Goal: Transaction & Acquisition: Purchase product/service

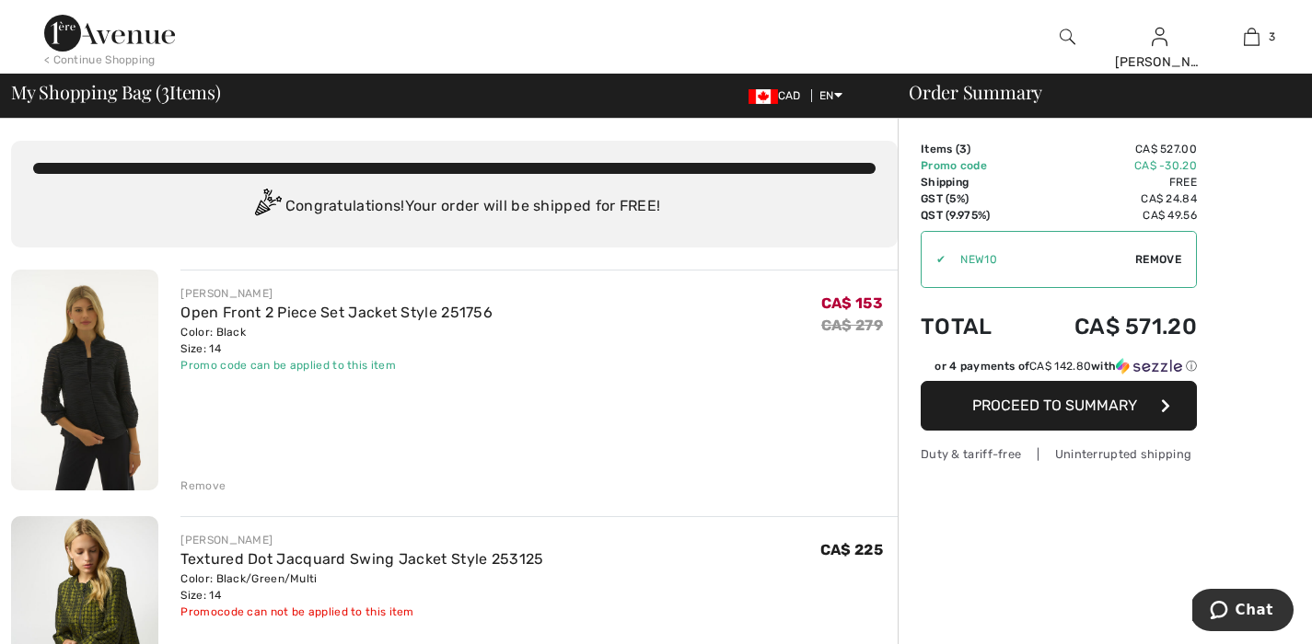
click at [1162, 263] on span "Remove" at bounding box center [1158, 259] width 46 height 17
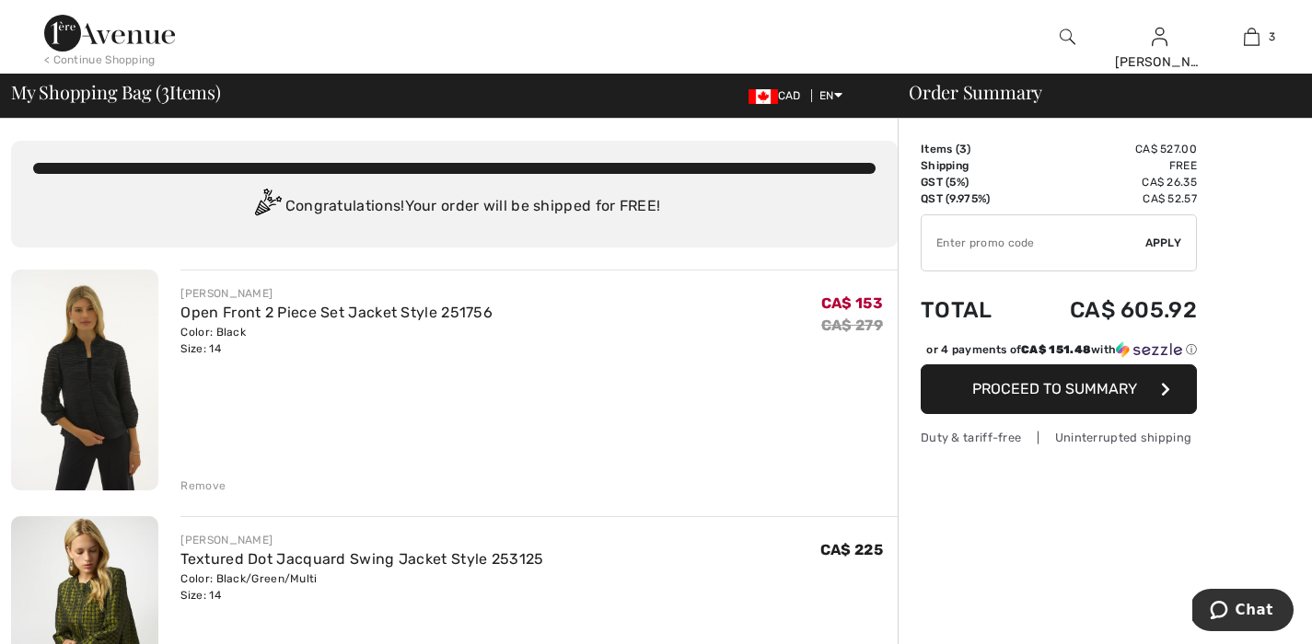
click at [1023, 248] on input "TEXT" at bounding box center [1033, 242] width 224 height 55
type input "EXTRA20"
click at [1177, 237] on span "Apply" at bounding box center [1163, 243] width 37 height 17
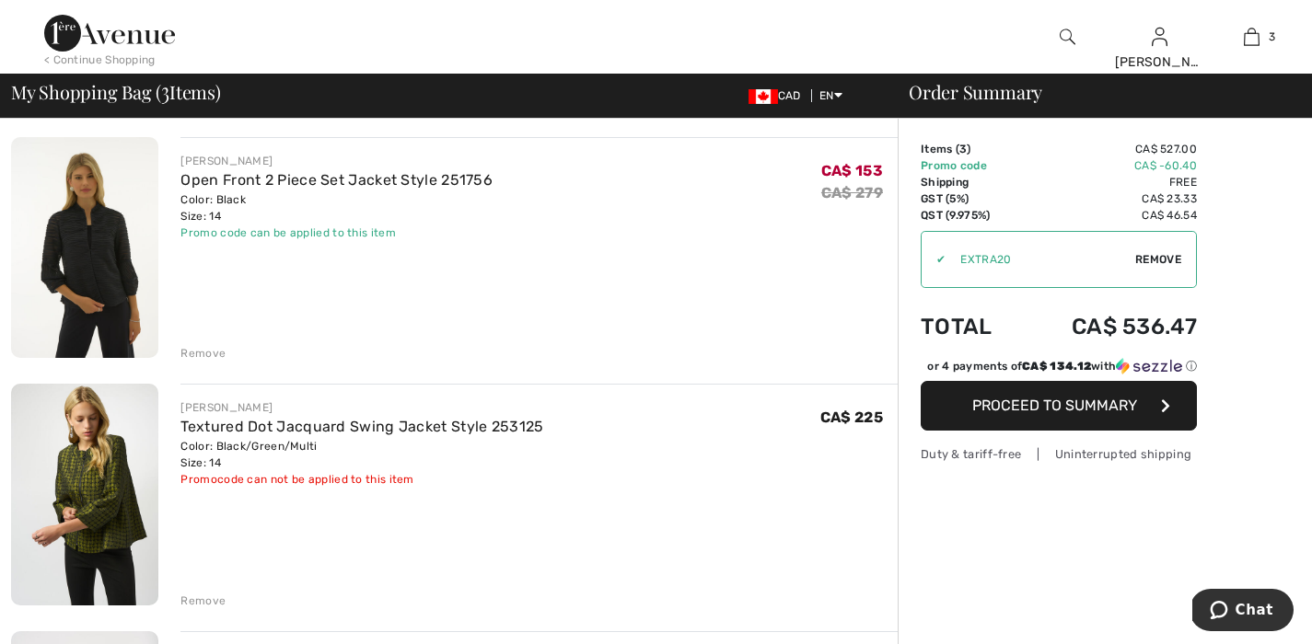
scroll to position [273, 0]
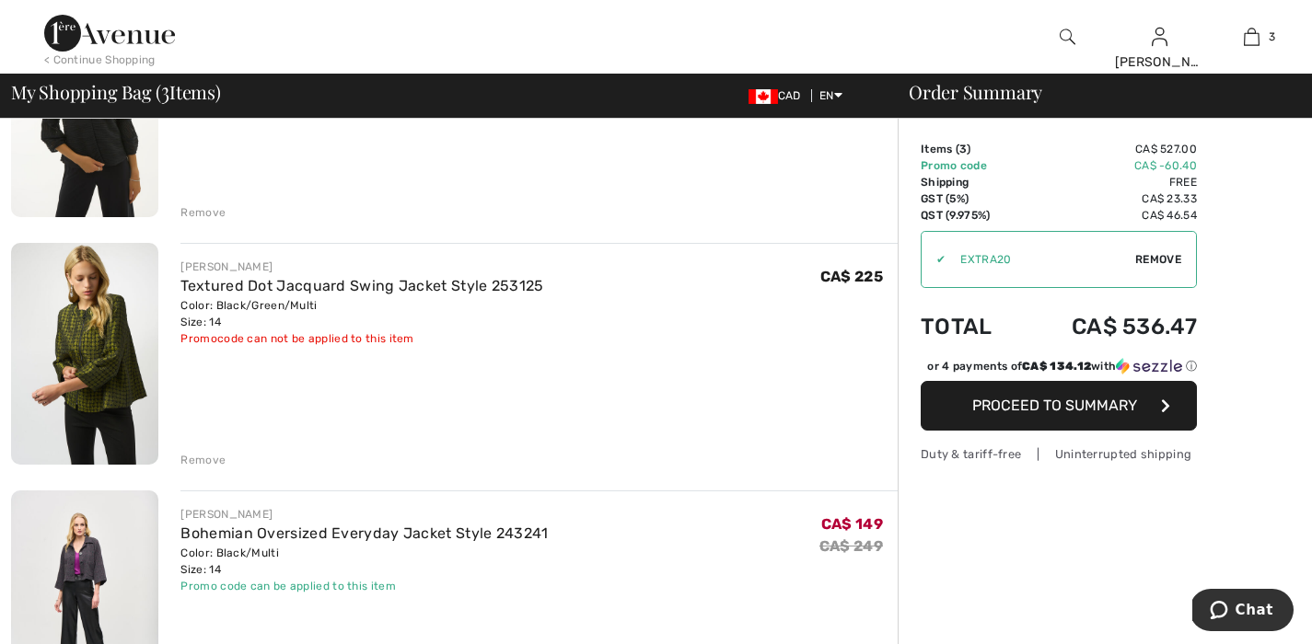
click at [203, 455] on div "Remove" at bounding box center [202, 460] width 45 height 17
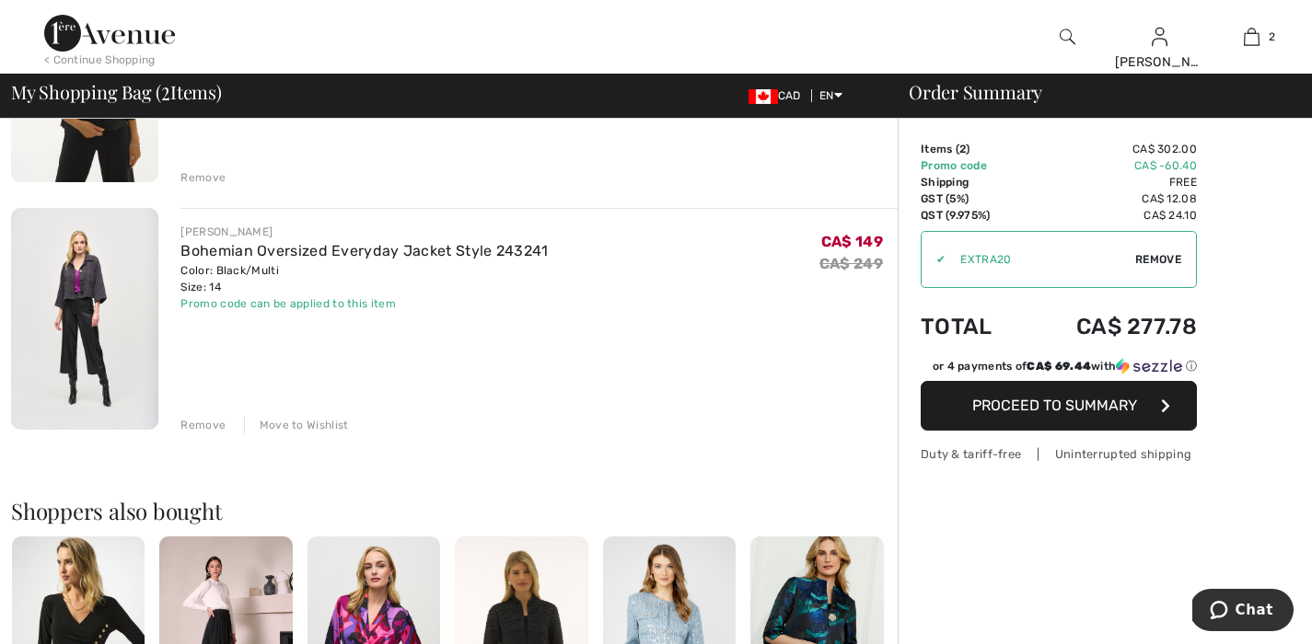
scroll to position [0, 0]
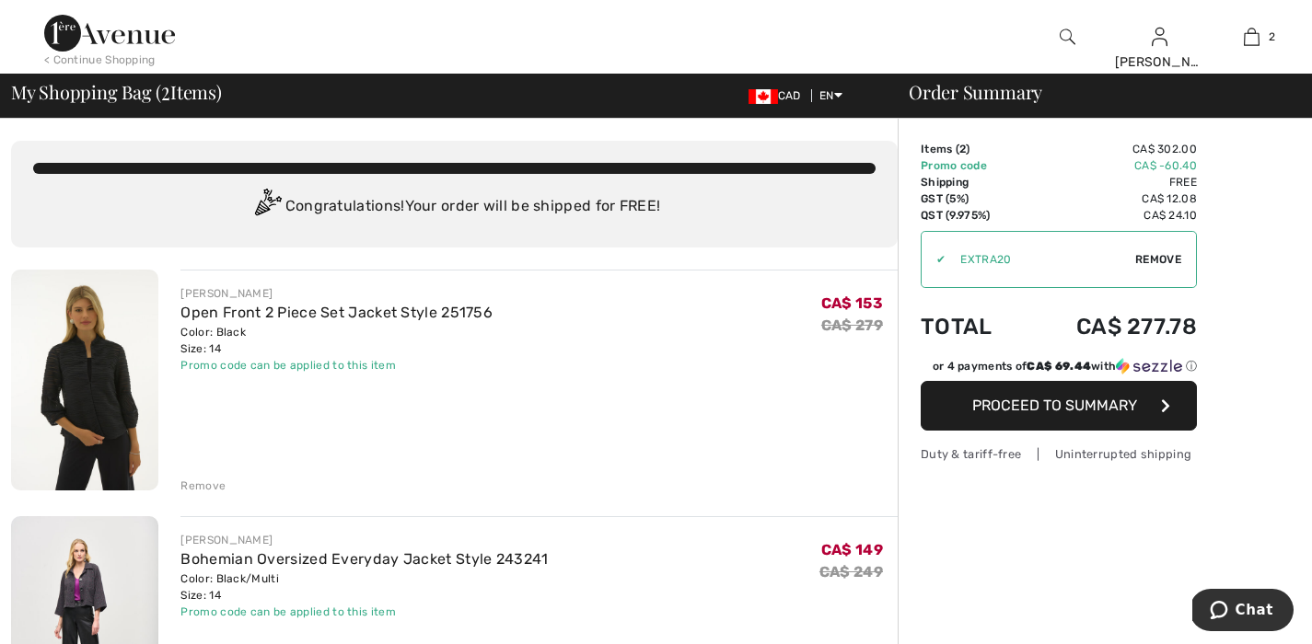
click at [629, 393] on div "JOSEPH RIBKOFF Open Front 2 Piece Set Jacket Style 251756 Color: Black Size: 14…" at bounding box center [538, 382] width 717 height 225
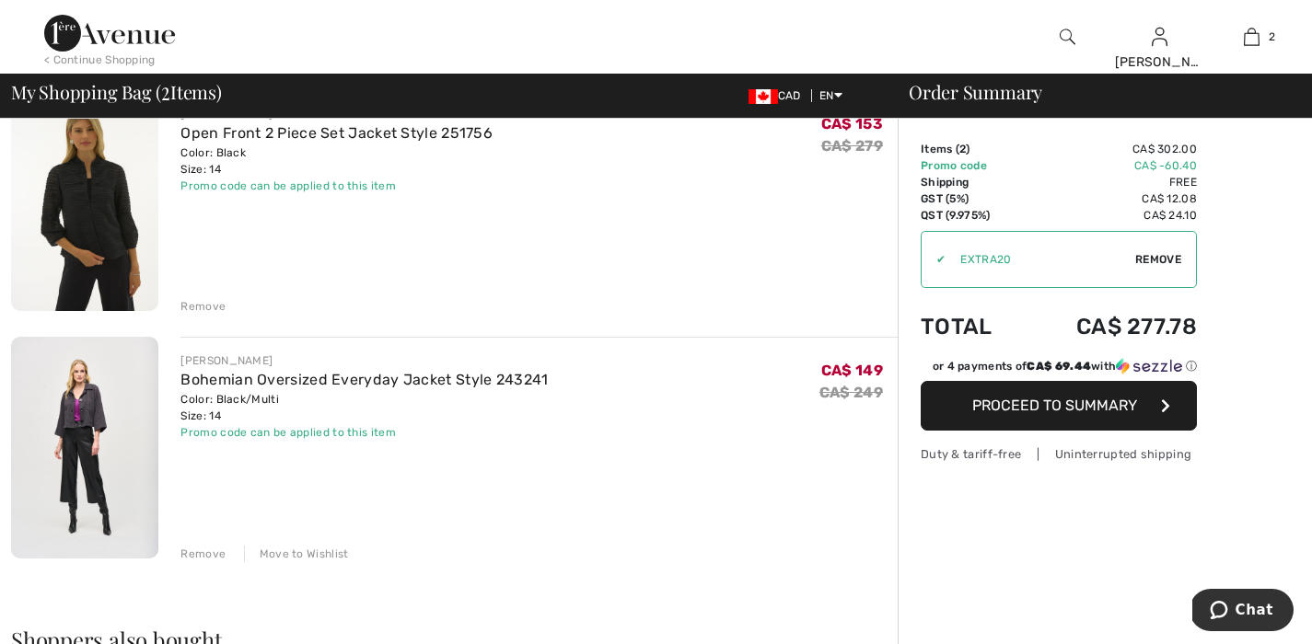
click at [309, 557] on div "Move to Wishlist" at bounding box center [296, 554] width 105 height 17
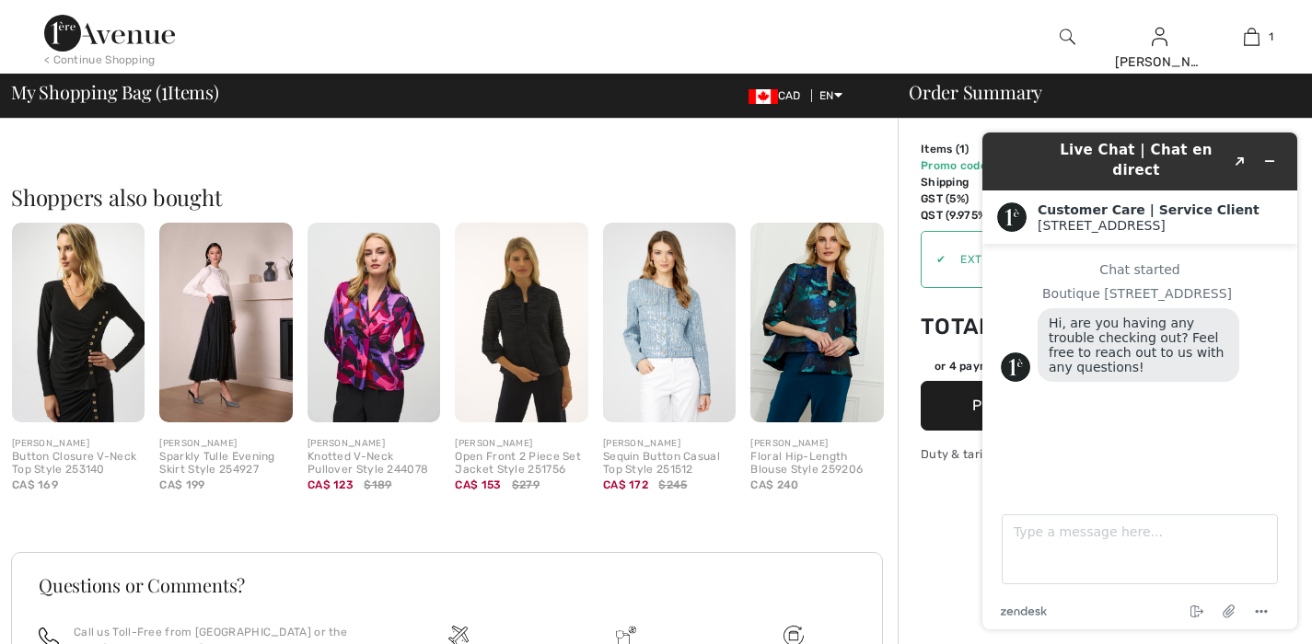
scroll to position [0, 0]
click at [1266, 156] on icon "Minimize widget" at bounding box center [1269, 161] width 13 height 13
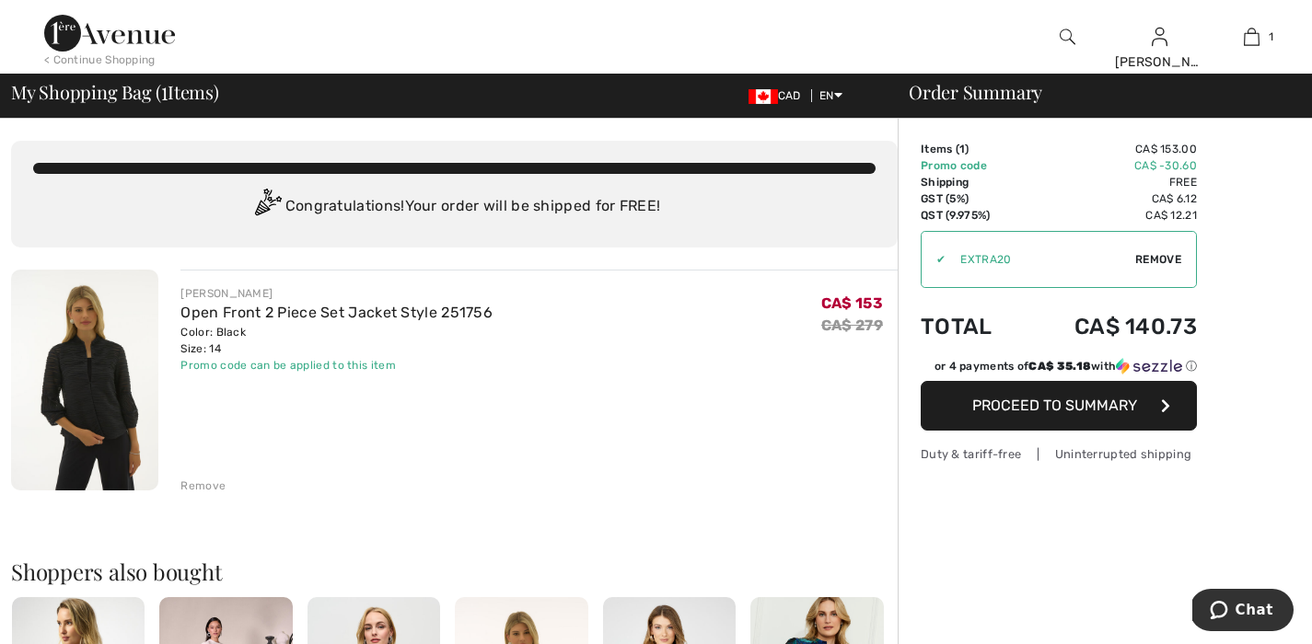
click at [364, 216] on div "Congratulations! Your order will be shipped for FREE!" at bounding box center [454, 207] width 842 height 37
click at [149, 43] on img at bounding box center [109, 33] width 131 height 37
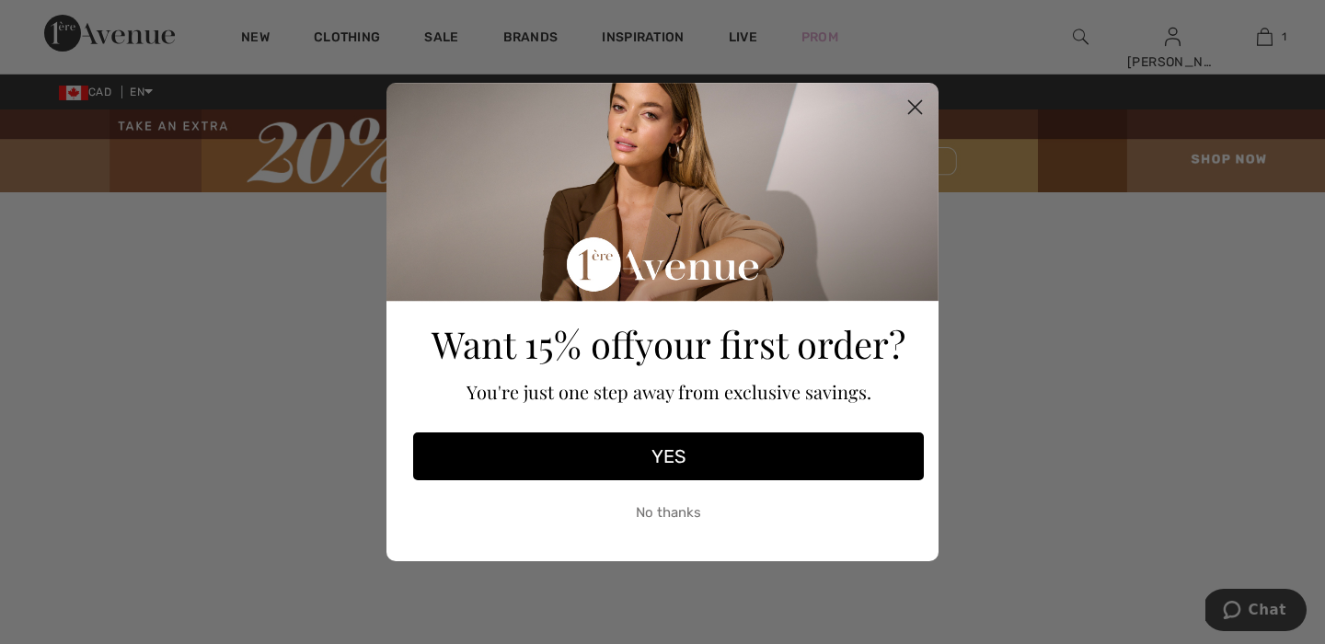
click at [911, 109] on circle "Close dialog" at bounding box center [915, 107] width 30 height 30
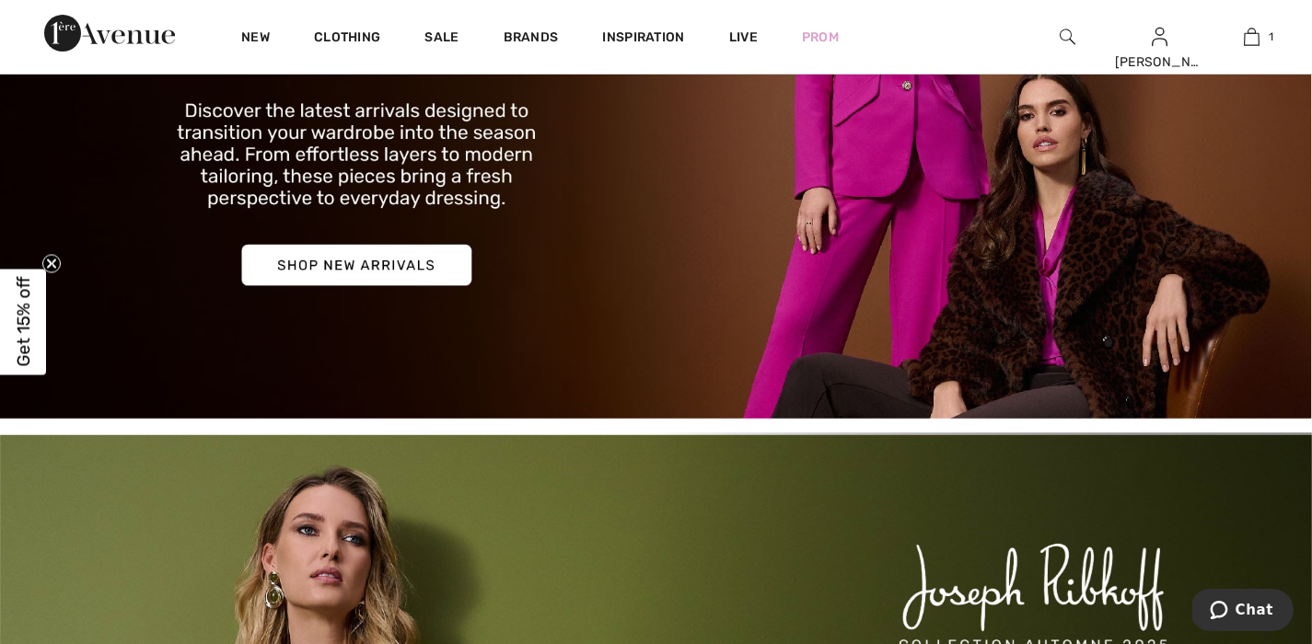
scroll to position [646, 0]
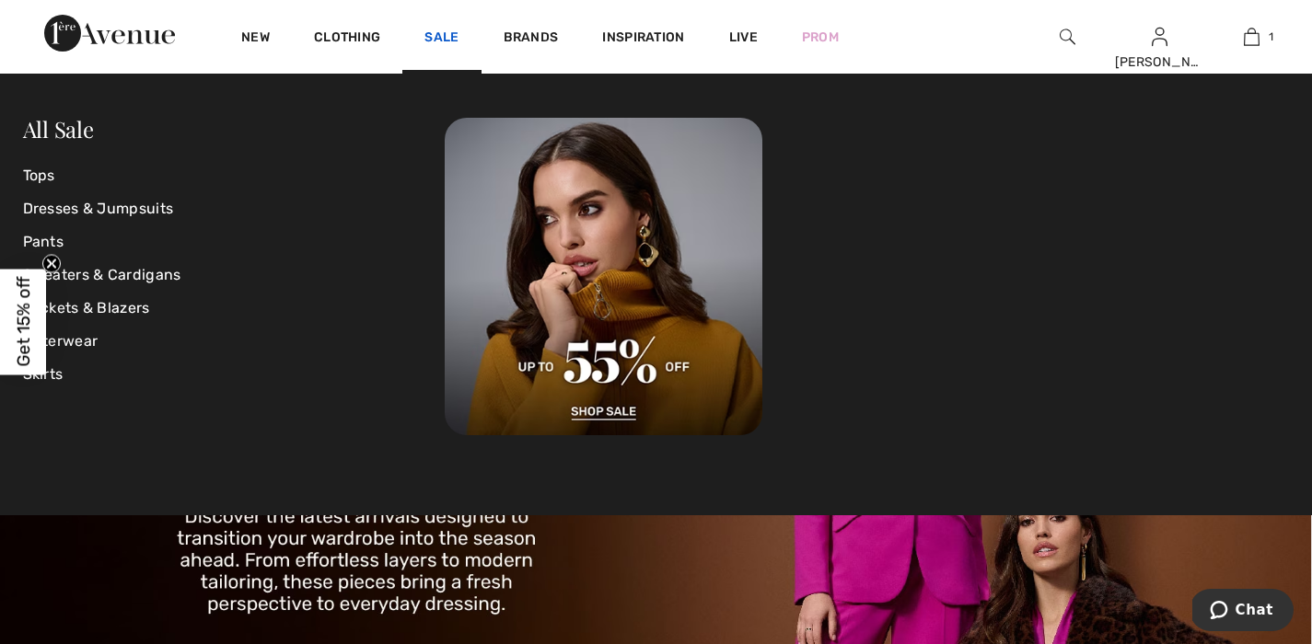
click at [436, 39] on link "Sale" at bounding box center [441, 38] width 34 height 19
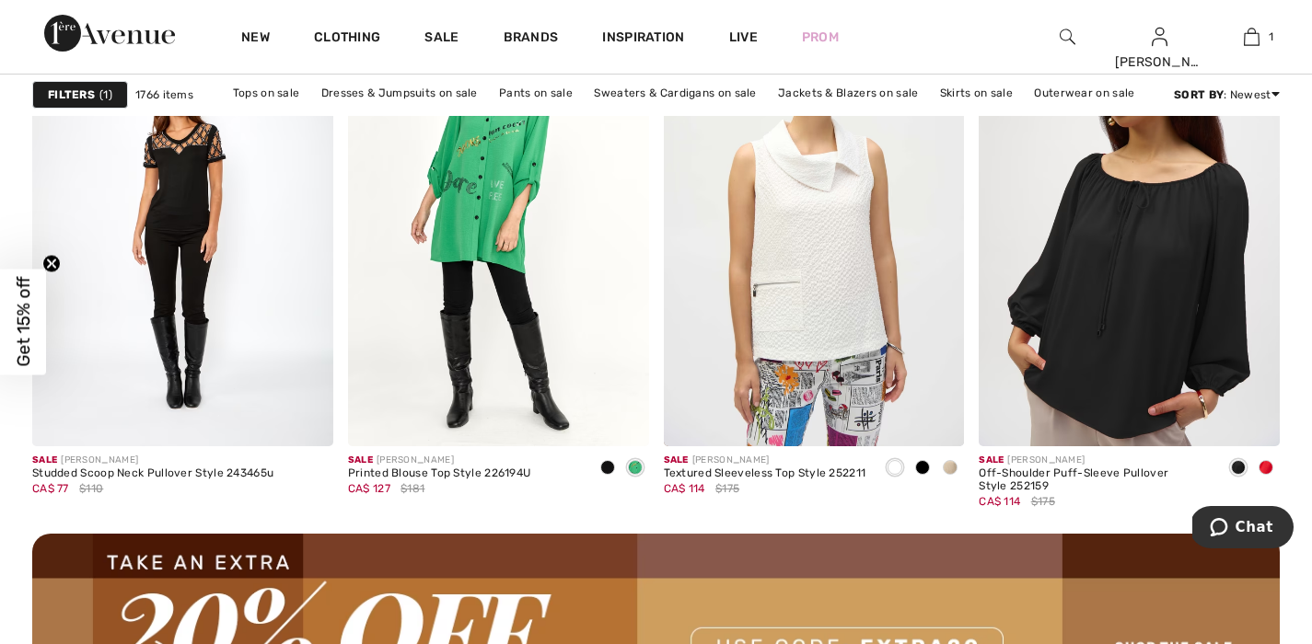
scroll to position [3982, 0]
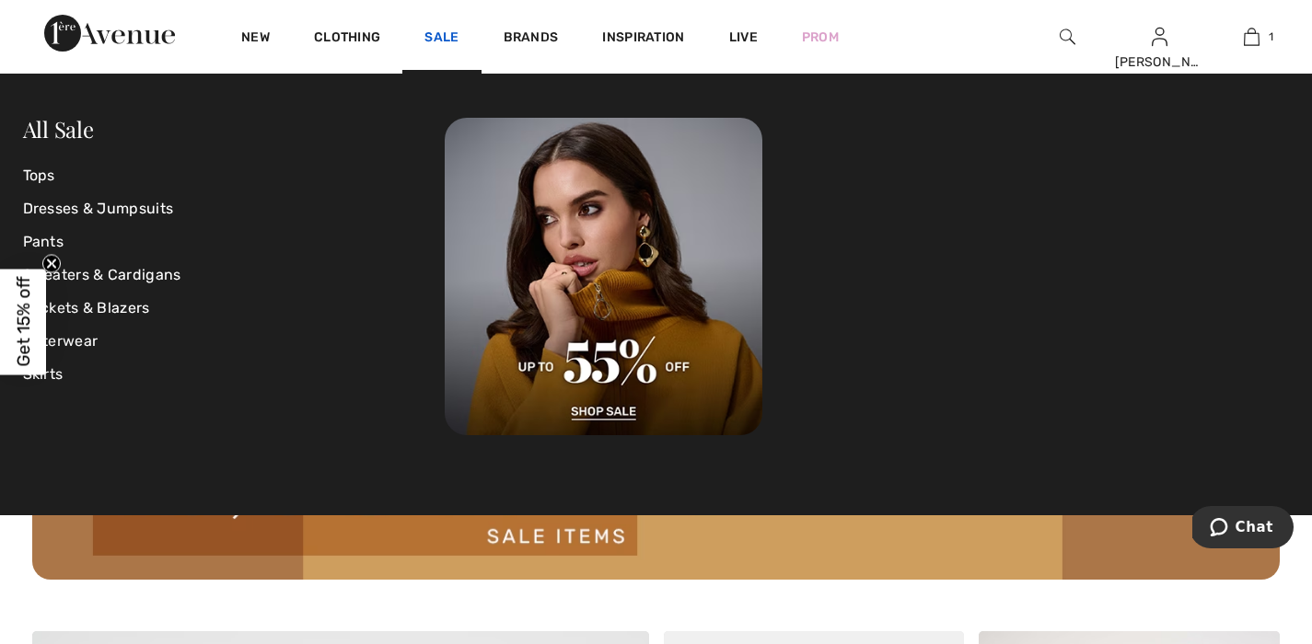
click at [449, 34] on link "Sale" at bounding box center [441, 38] width 34 height 19
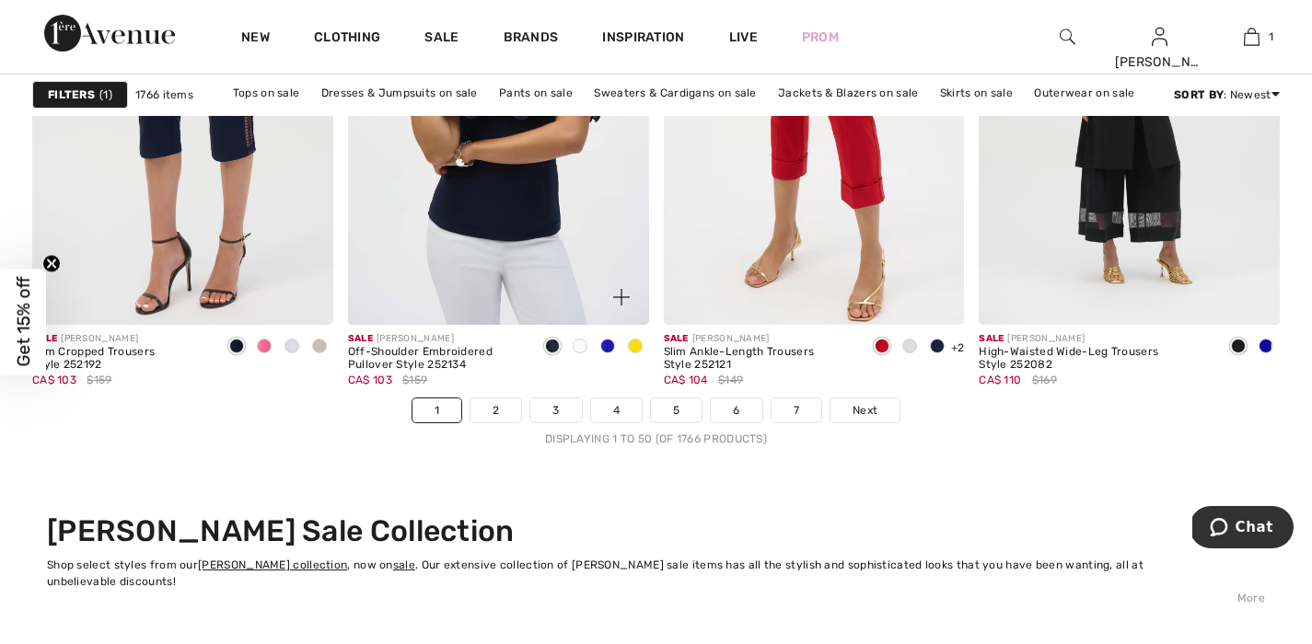
scroll to position [8176, 0]
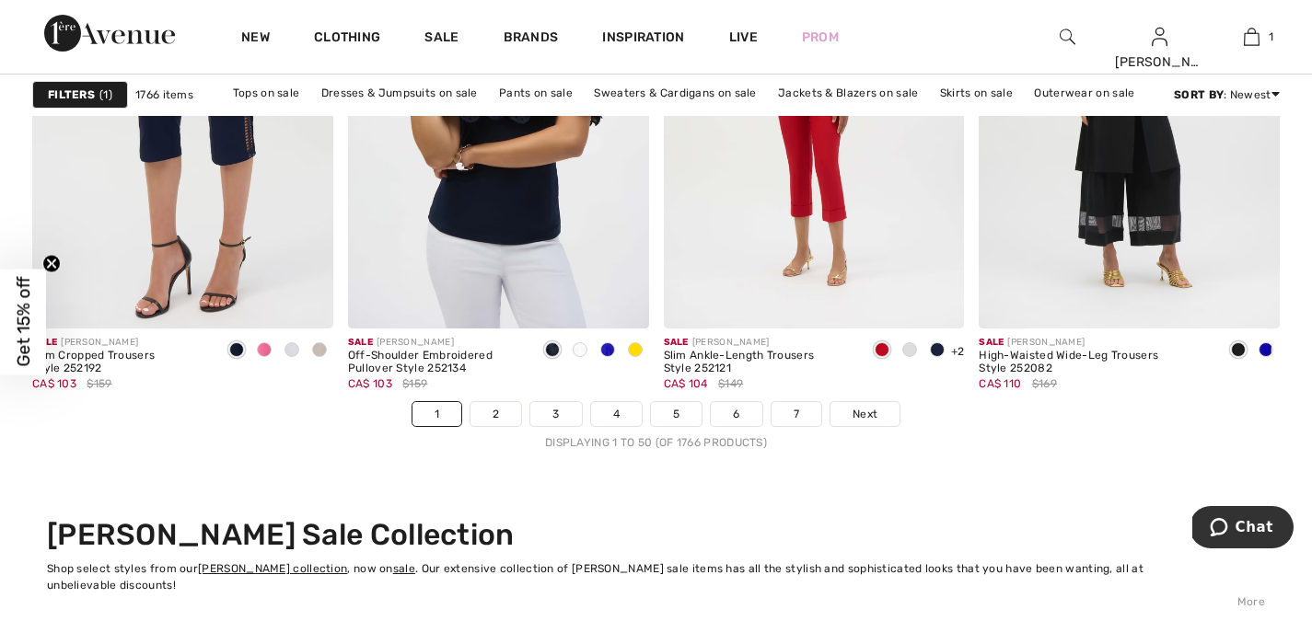
click at [62, 41] on img at bounding box center [109, 33] width 131 height 37
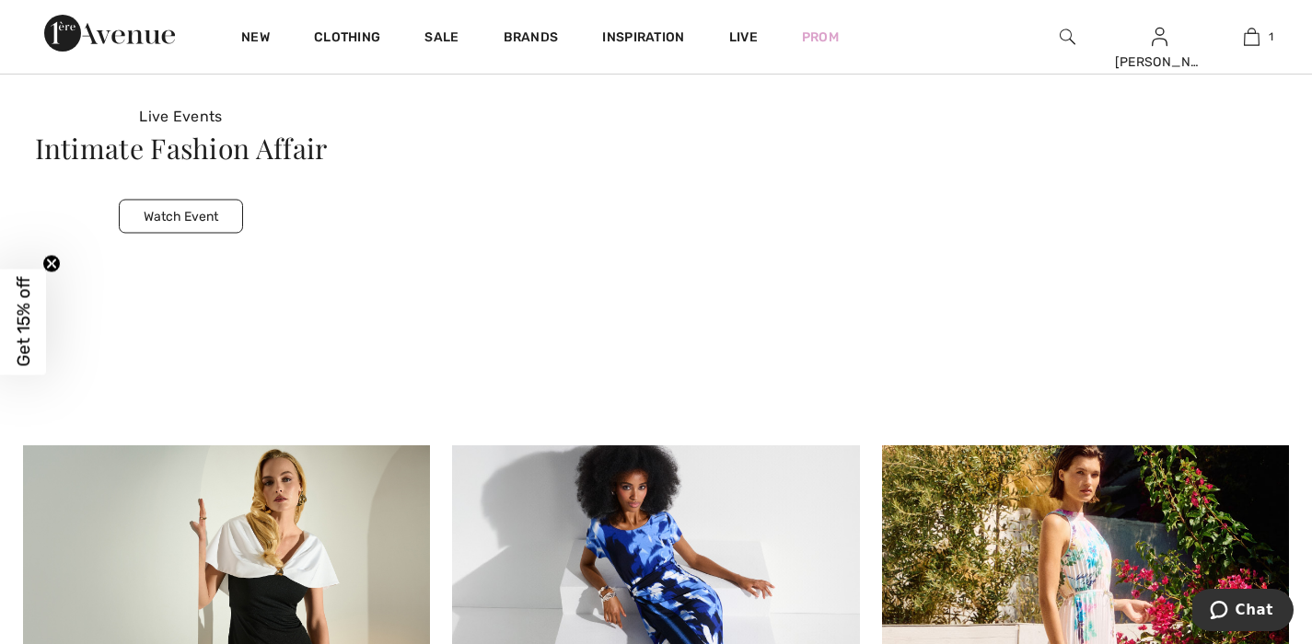
scroll to position [6550, 0]
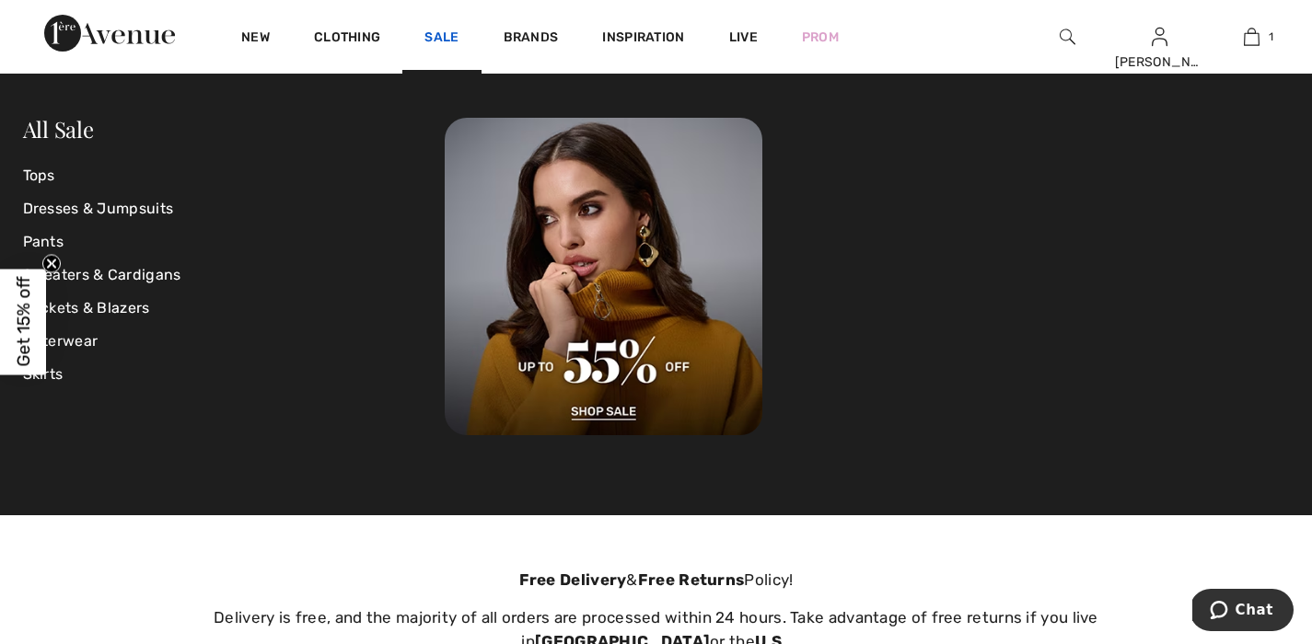
click at [448, 37] on link "Sale" at bounding box center [441, 38] width 34 height 19
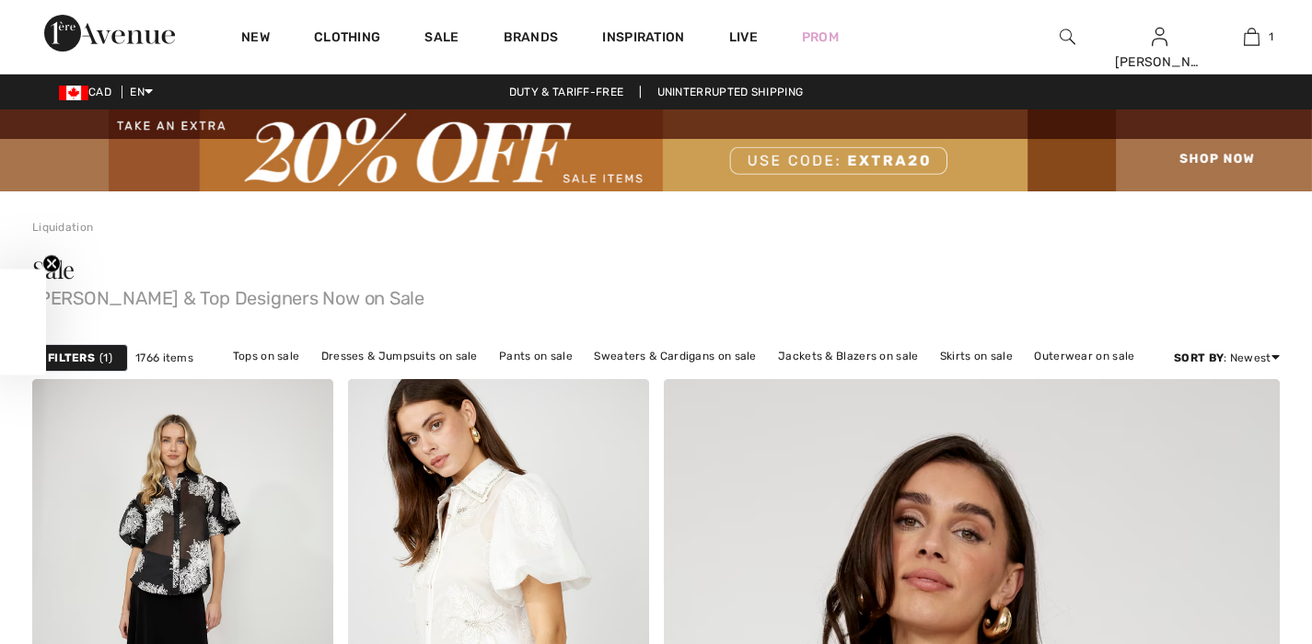
checkbox input "true"
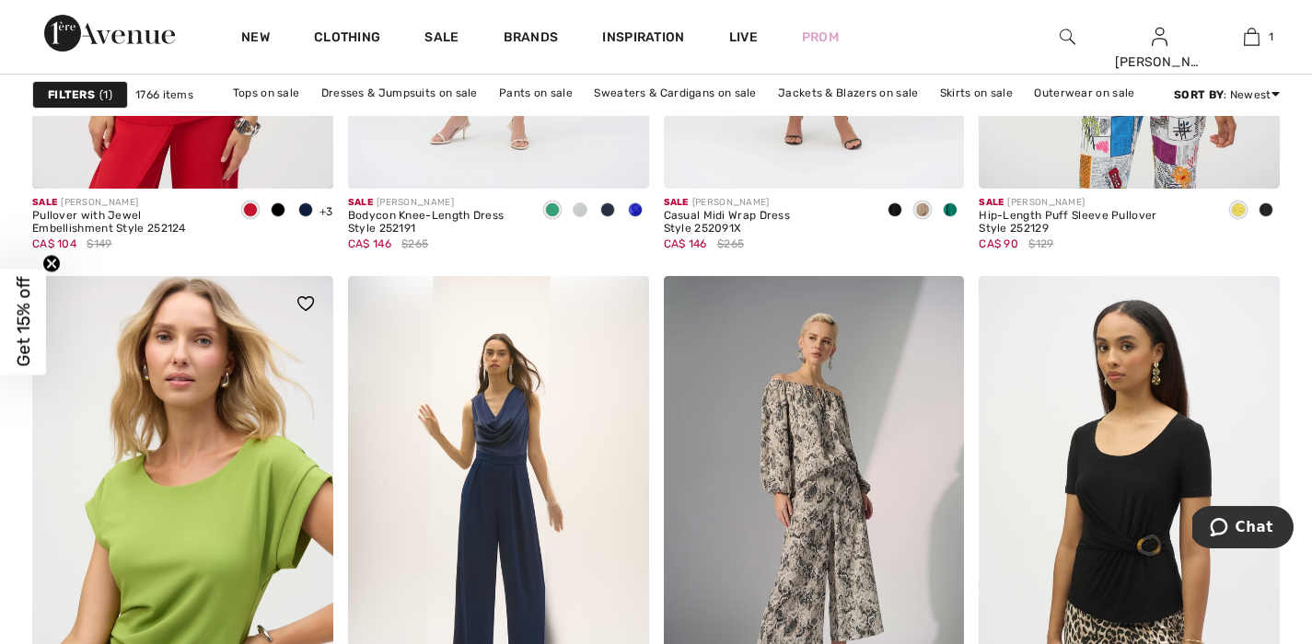
scroll to position [7387, 0]
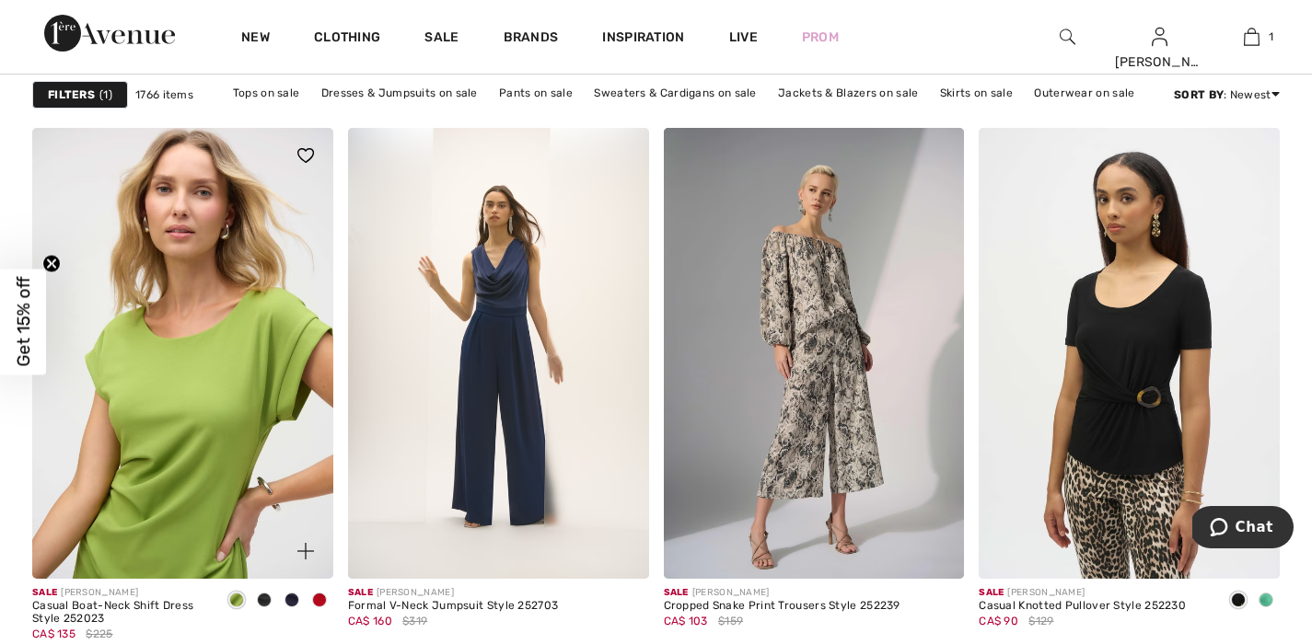
click at [182, 497] on img at bounding box center [182, 353] width 301 height 451
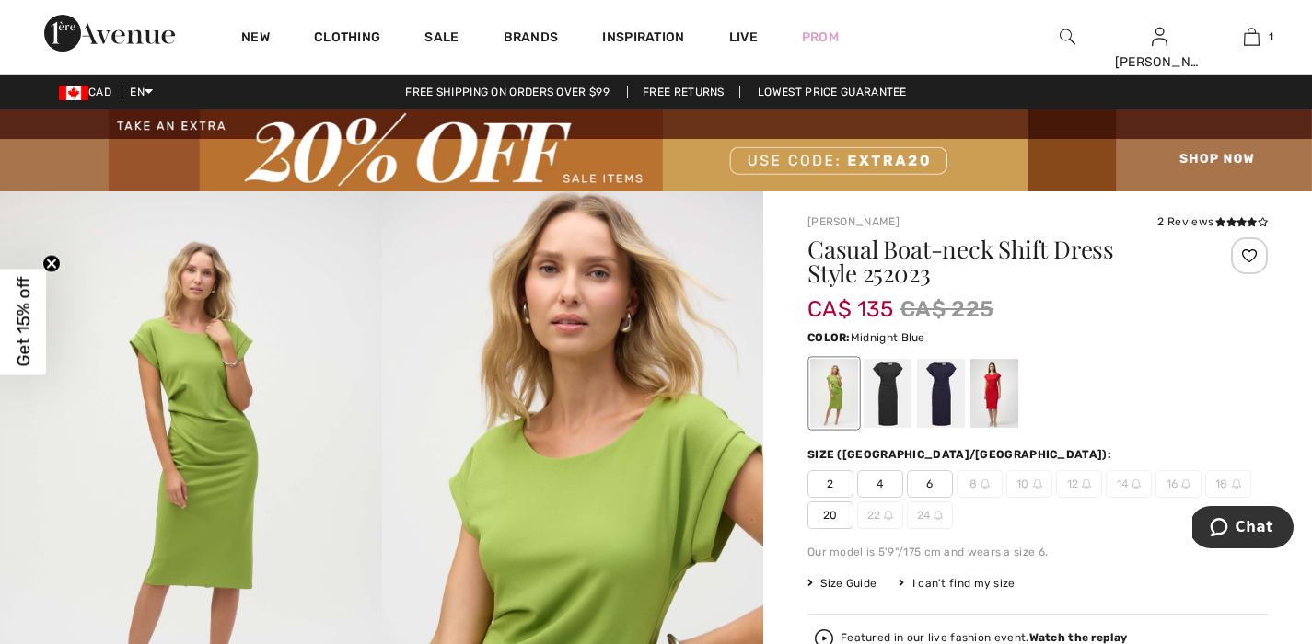
click at [943, 409] on div at bounding box center [941, 393] width 48 height 69
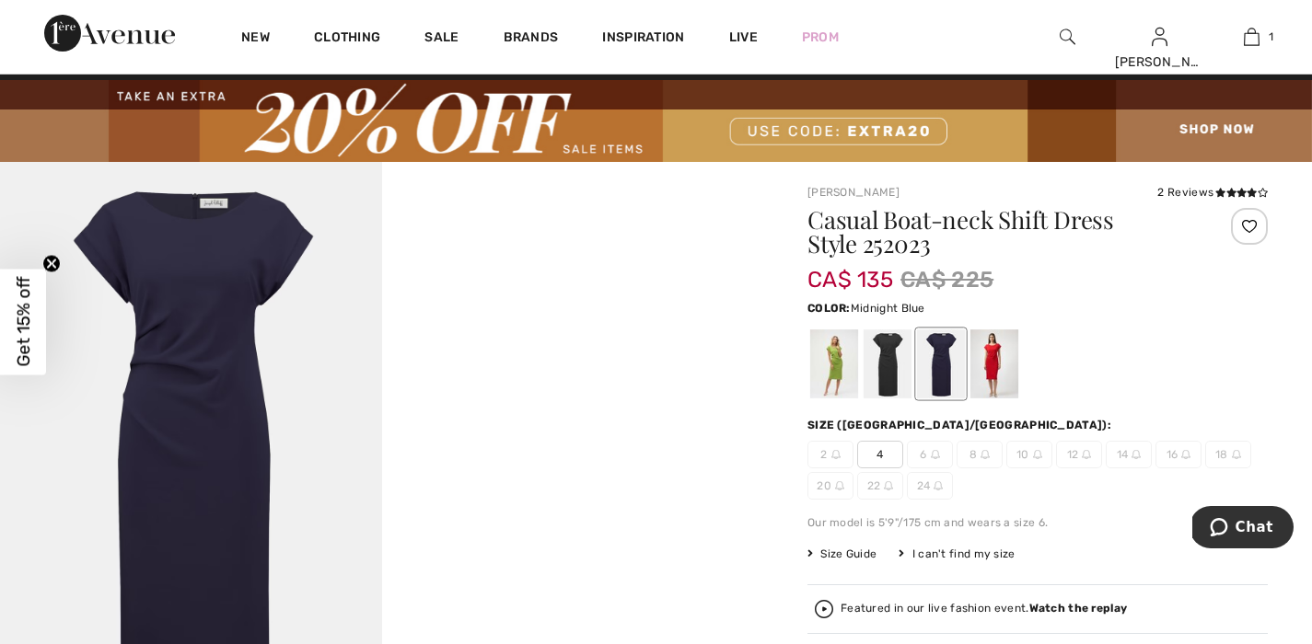
scroll to position [119, 0]
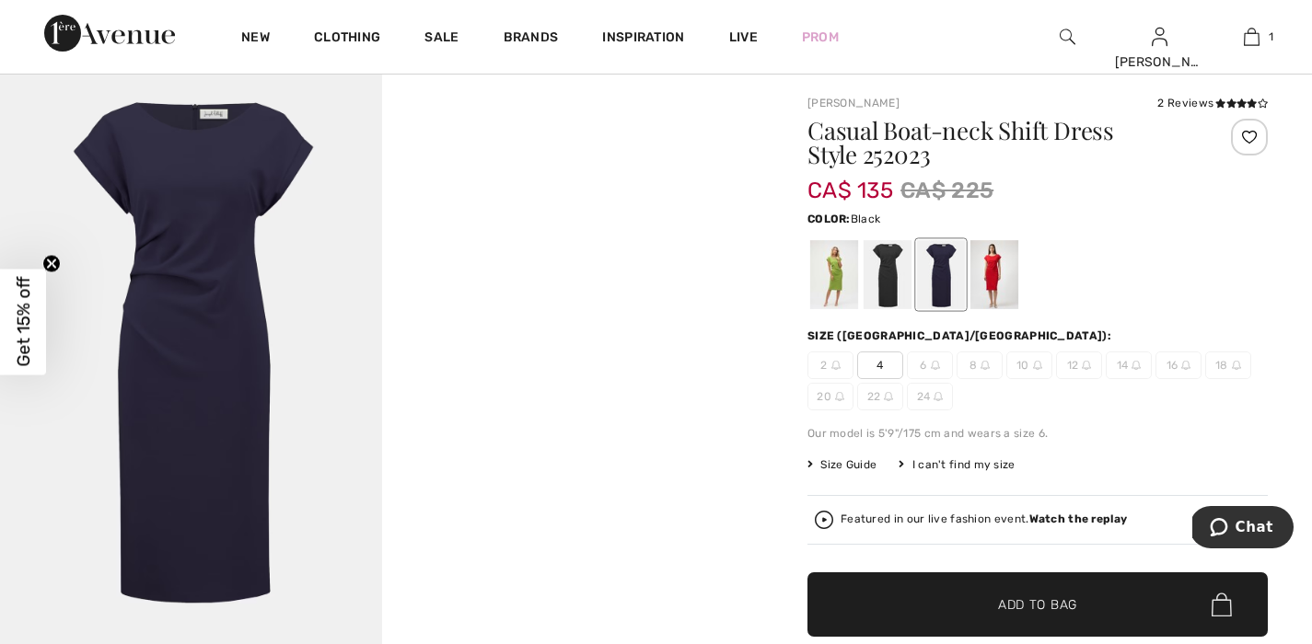
click at [893, 289] on div at bounding box center [887, 274] width 48 height 69
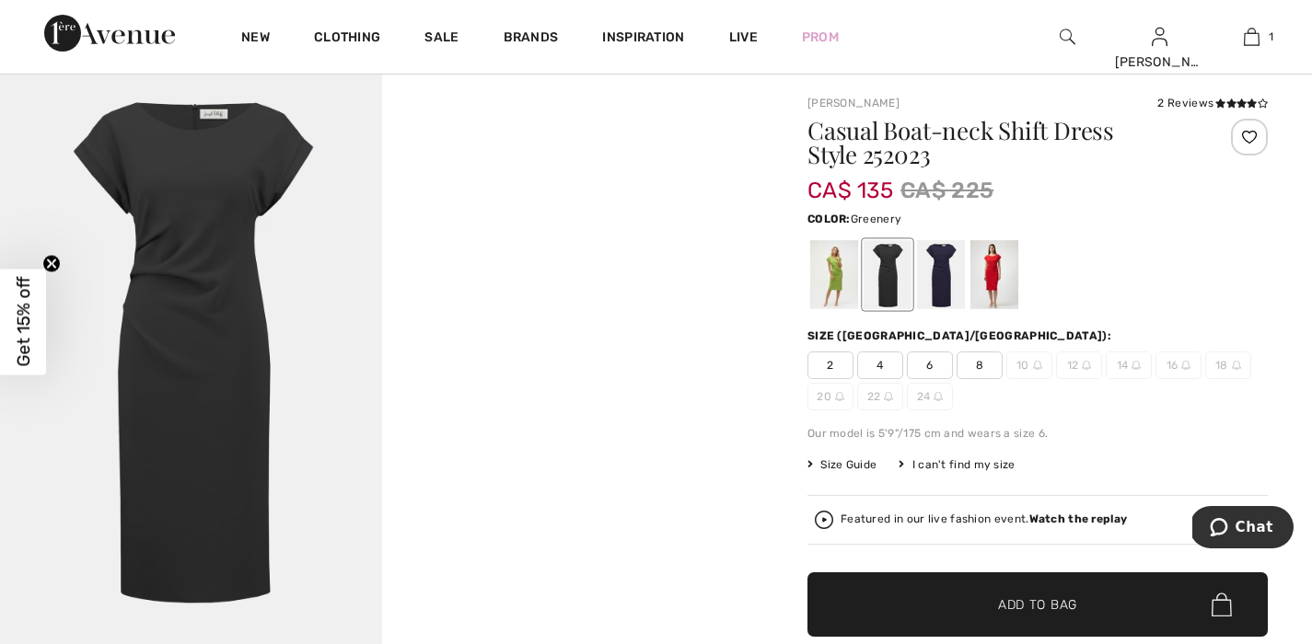
click at [827, 281] on div at bounding box center [834, 274] width 48 height 69
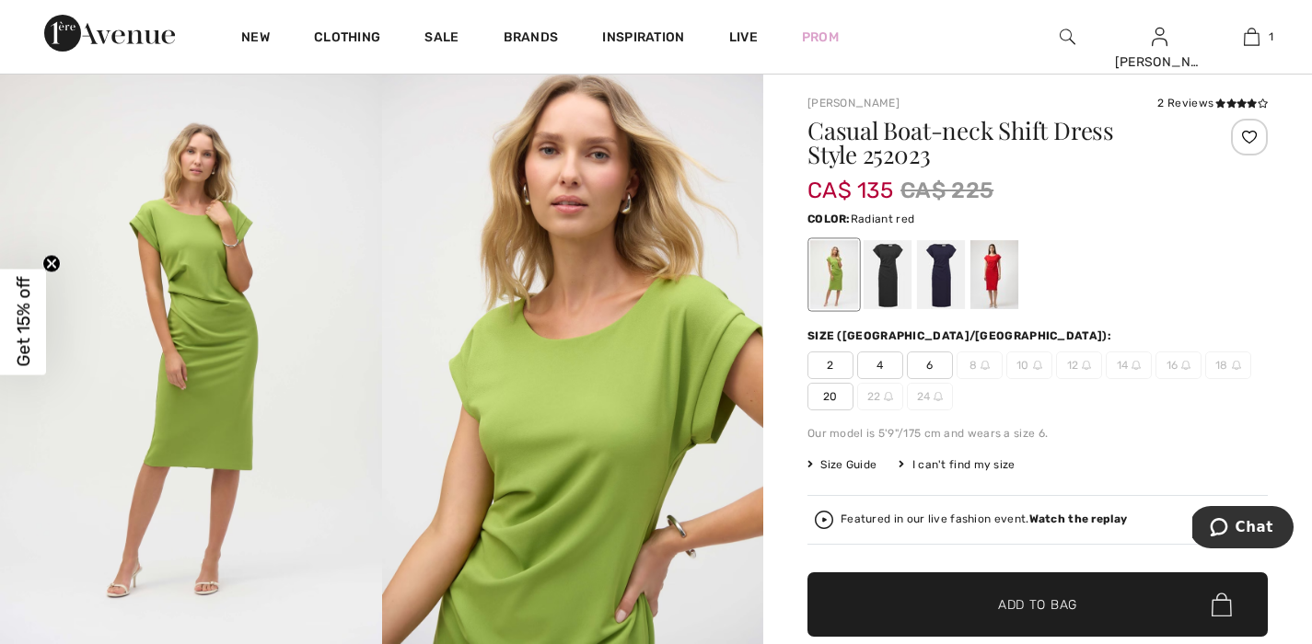
click at [1013, 281] on div at bounding box center [994, 274] width 48 height 69
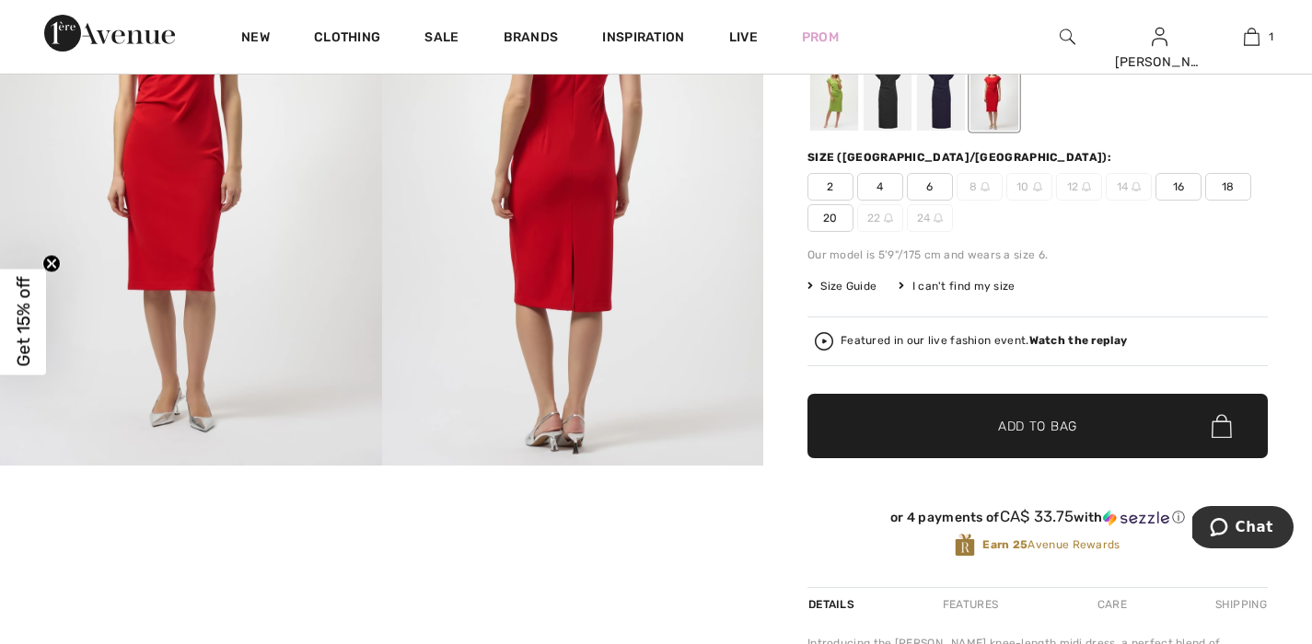
scroll to position [144, 0]
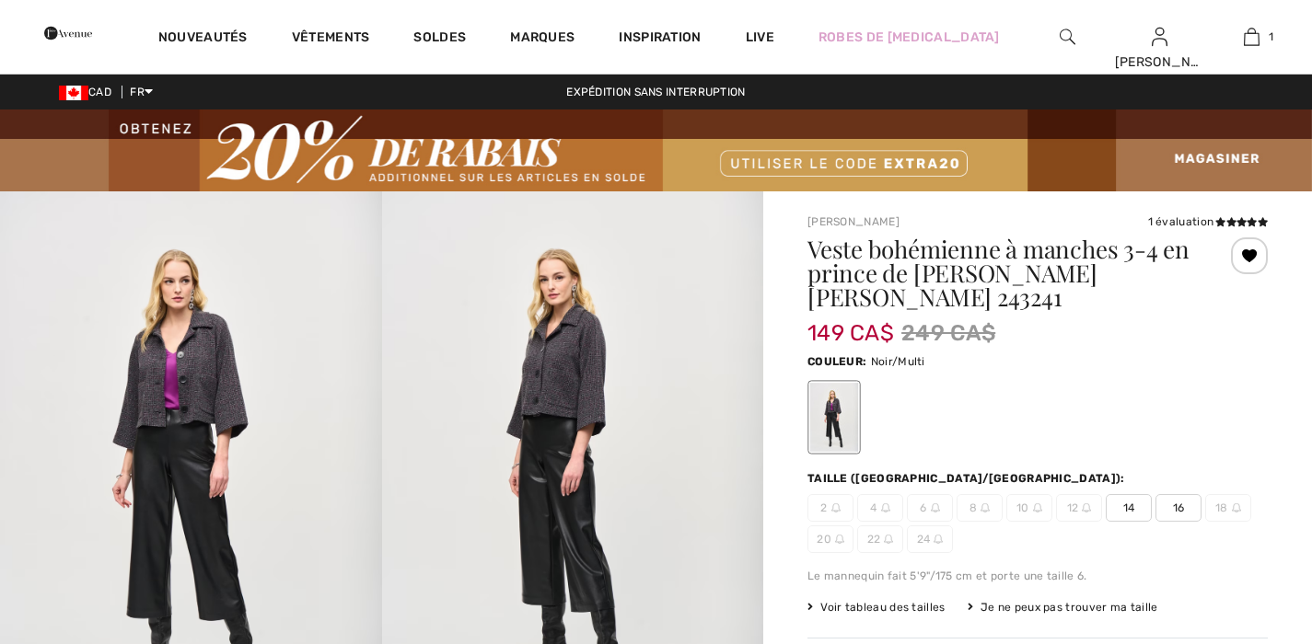
click at [1133, 494] on span "14" at bounding box center [1128, 508] width 46 height 28
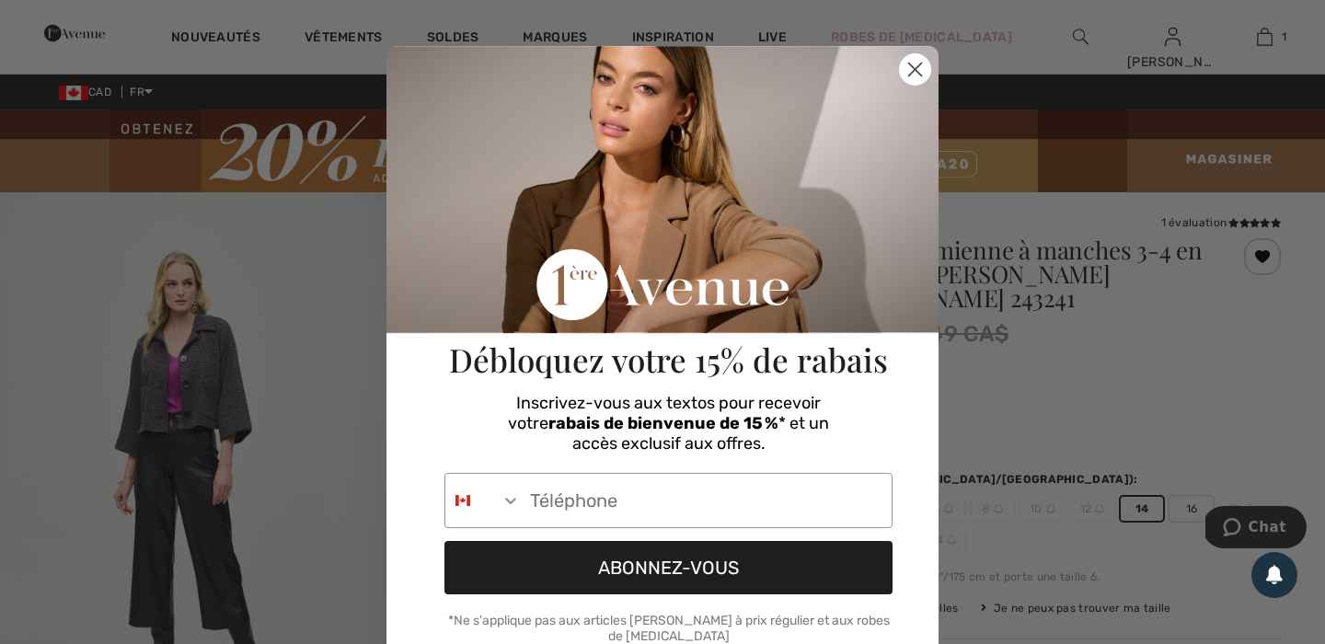
scroll to position [35, 0]
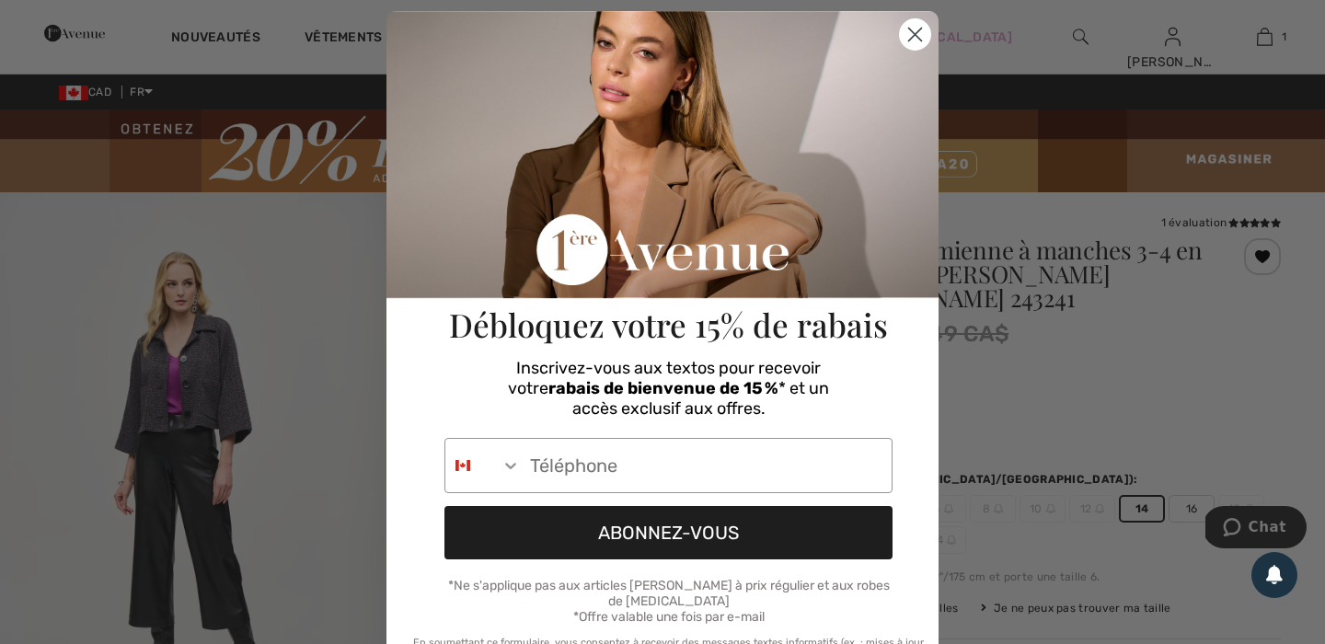
click at [919, 36] on circle "Close dialog" at bounding box center [915, 34] width 30 height 30
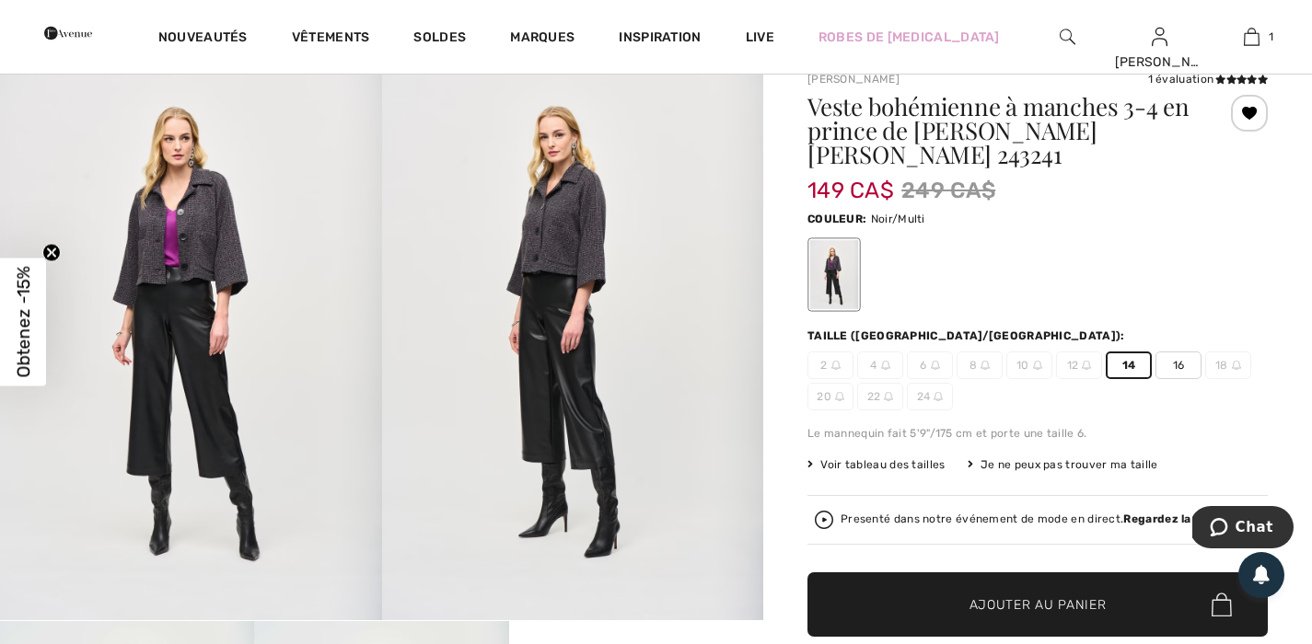
scroll to position [298, 0]
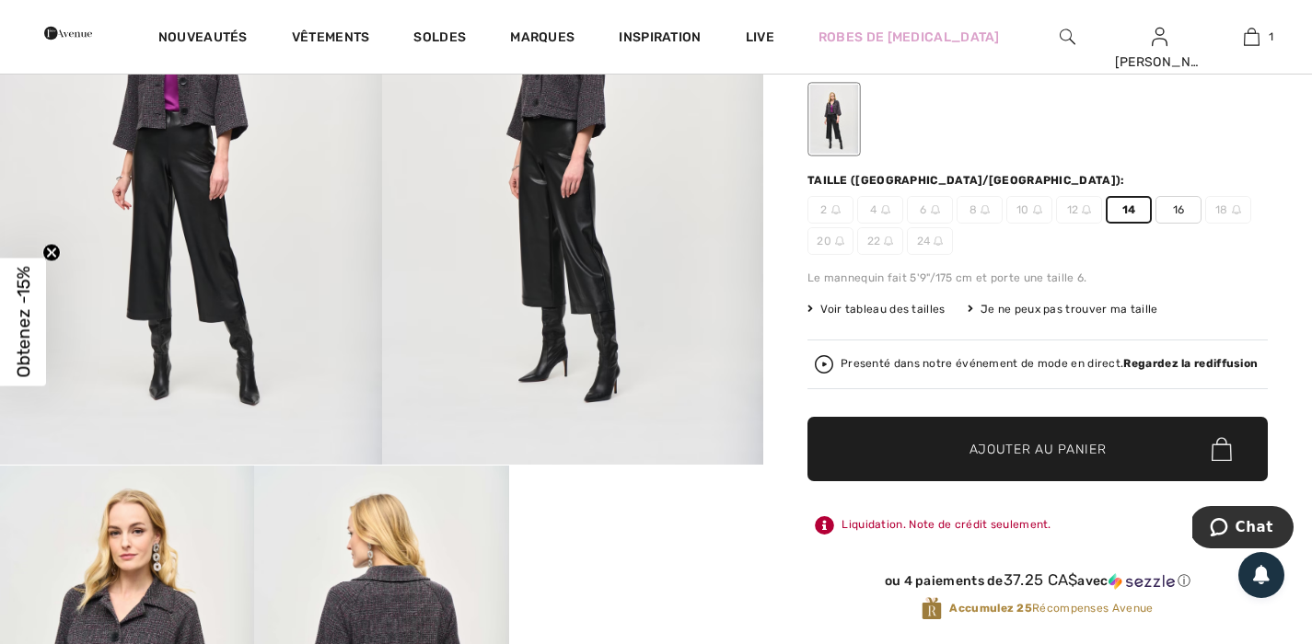
click at [1004, 440] on span "Ajouter au panier" at bounding box center [1037, 449] width 137 height 19
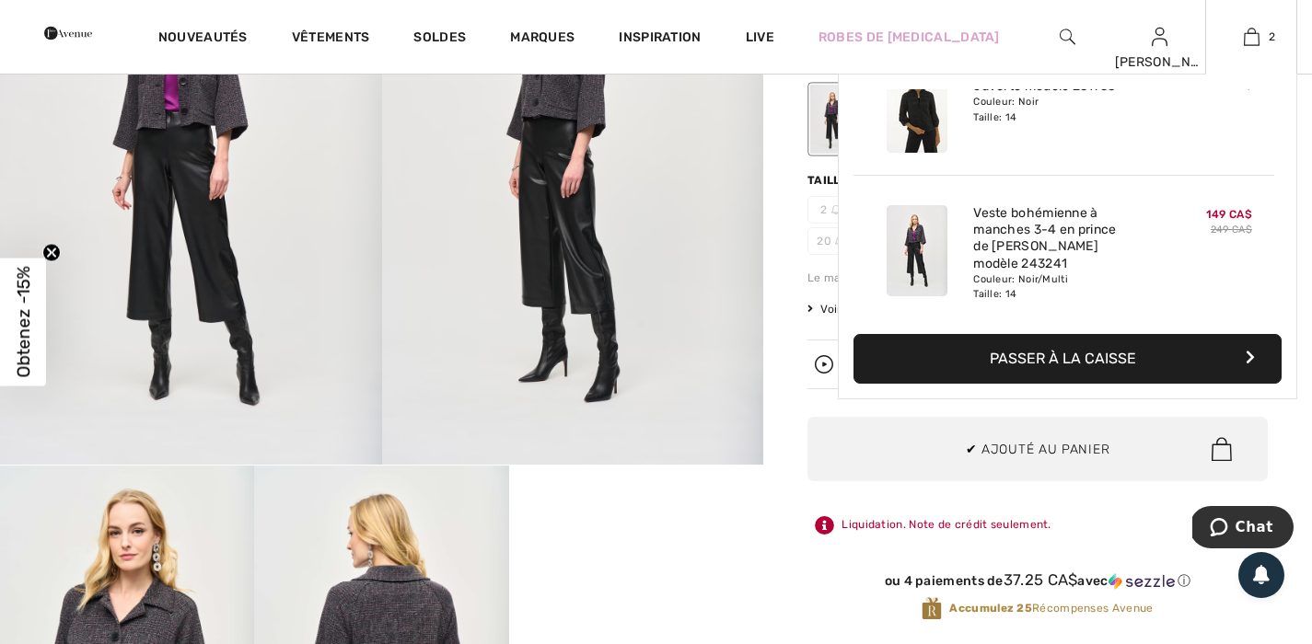
scroll to position [0, 0]
click at [1237, 47] on link "2" at bounding box center [1251, 37] width 90 height 22
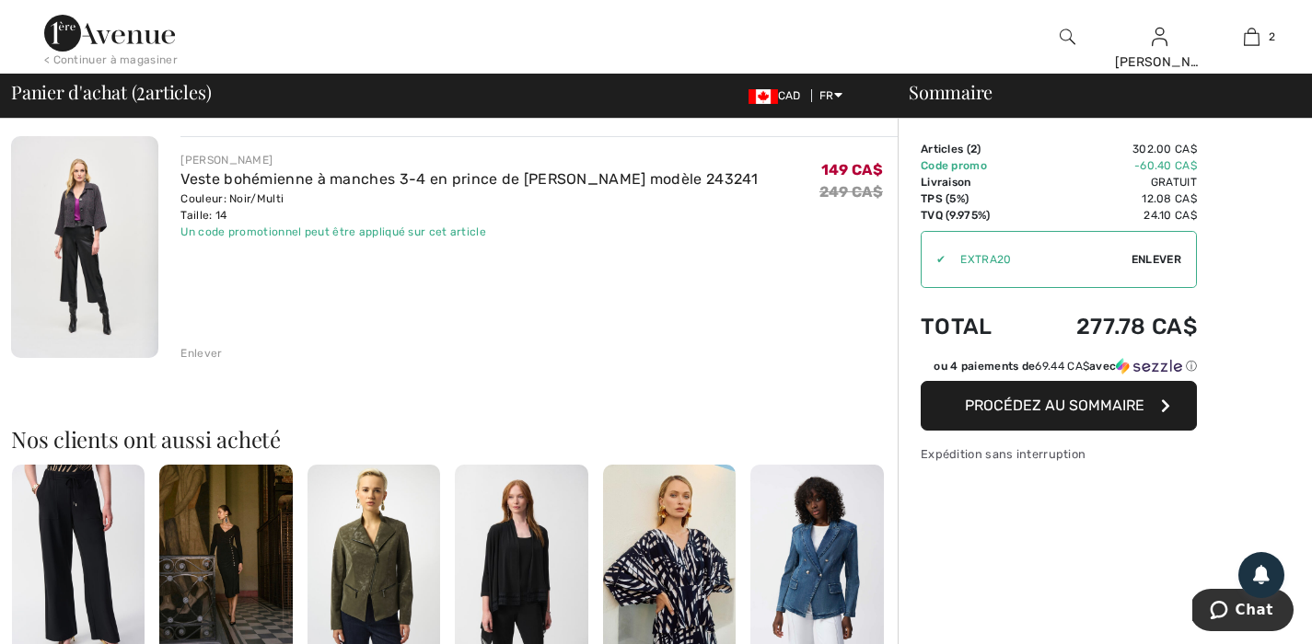
scroll to position [384, 0]
